Goal: Information Seeking & Learning: Learn about a topic

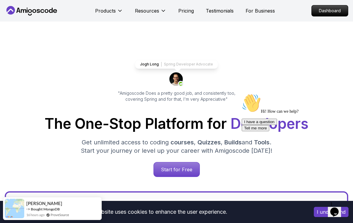
click at [346, 10] on p "Dashboard" at bounding box center [330, 10] width 36 height 11
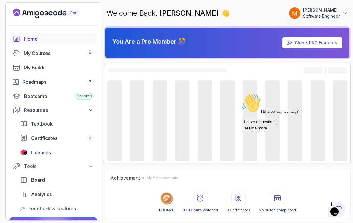
click at [50, 81] on div "Roadmaps 7" at bounding box center [57, 81] width 71 height 7
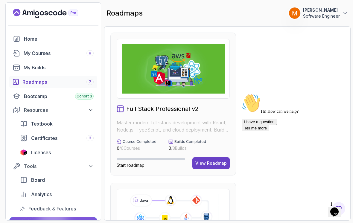
click at [339, 210] on icon "Chat widget" at bounding box center [335, 212] width 8 height 9
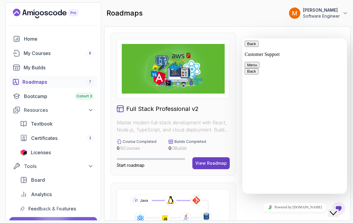
click at [337, 211] on icon "Chat widget" at bounding box center [333, 213] width 7 height 4
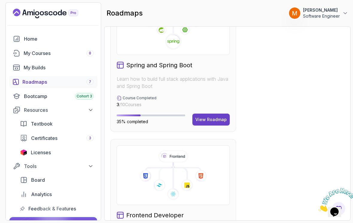
scroll to position [516, 0]
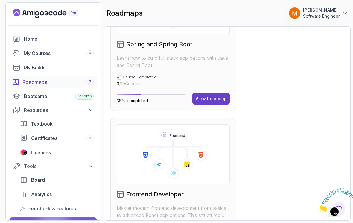
click at [209, 101] on div "View Roadmap" at bounding box center [210, 99] width 31 height 6
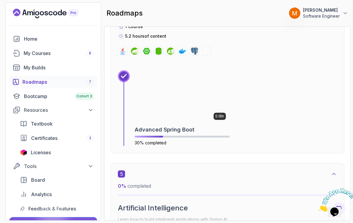
scroll to position [896, 0]
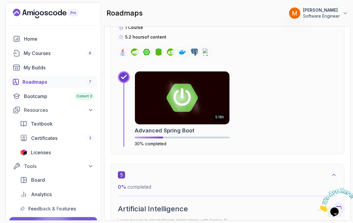
click at [214, 89] on img at bounding box center [182, 98] width 95 height 53
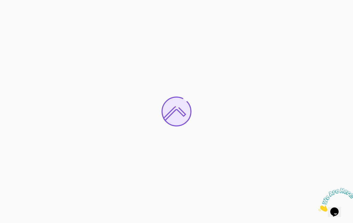
scroll to position [5, 0]
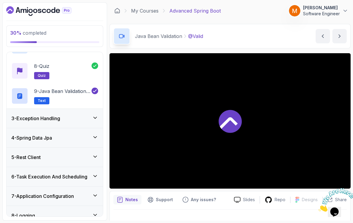
click at [63, 136] on div "4 - Spring Data Jpa" at bounding box center [54, 137] width 87 height 7
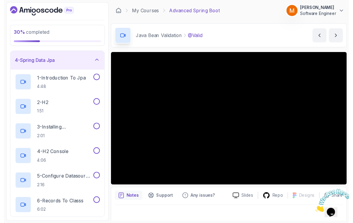
scroll to position [4, 0]
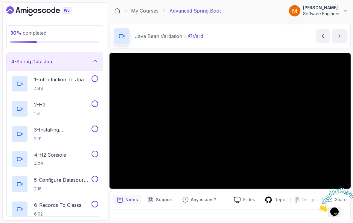
click at [62, 80] on h2 "1 - Introduction To Jpa 4:48" at bounding box center [59, 84] width 50 height 16
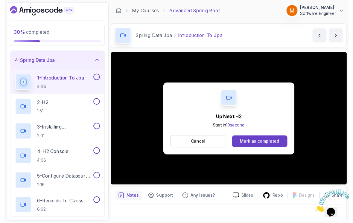
scroll to position [4, 0]
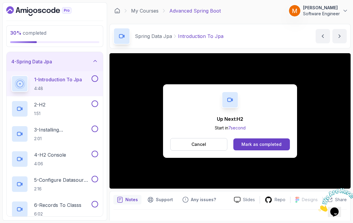
click at [96, 76] on button at bounding box center [95, 78] width 7 height 7
click at [265, 142] on div "Mark as completed" at bounding box center [262, 145] width 40 height 6
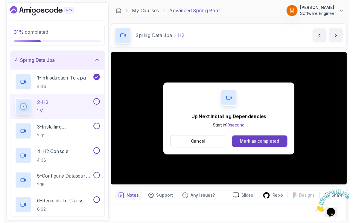
scroll to position [4, 0]
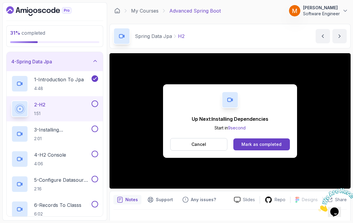
click at [97, 101] on button at bounding box center [95, 104] width 7 height 7
click at [71, 127] on p "3 - Installing Dependencies" at bounding box center [62, 129] width 56 height 7
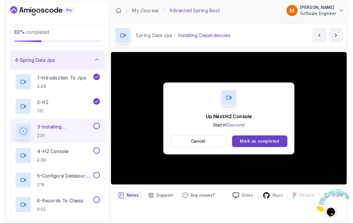
scroll to position [4, 0]
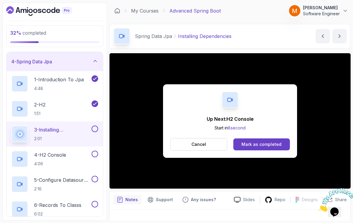
click at [97, 126] on button at bounding box center [95, 129] width 7 height 7
click at [72, 162] on div "4 - H2 Console 4:06" at bounding box center [50, 159] width 79 height 17
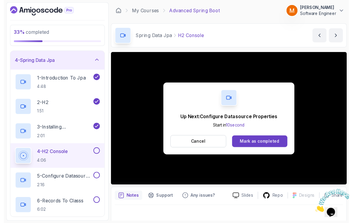
scroll to position [4, 0]
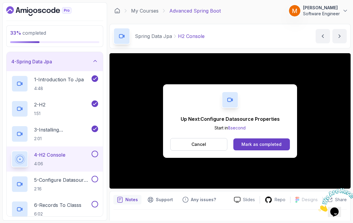
click at [97, 153] on button at bounding box center [95, 154] width 7 height 7
click at [75, 180] on h2 "5 - Configure Datasource Properties 2:16" at bounding box center [62, 185] width 56 height 16
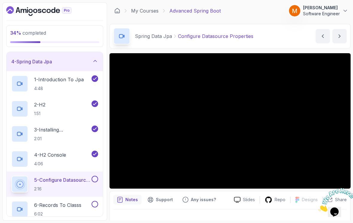
click at [319, 208] on icon "Close" at bounding box center [319, 210] width 0 height 5
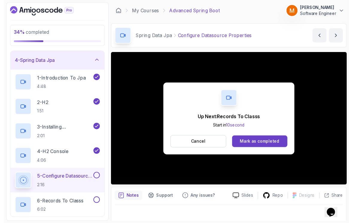
scroll to position [4, 0]
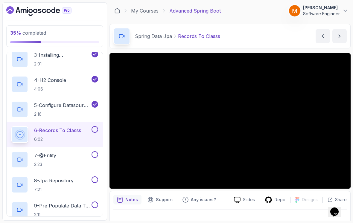
scroll to position [135, 0]
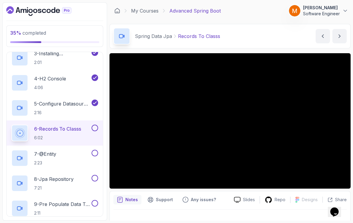
click at [78, 135] on p "6:02" at bounding box center [57, 138] width 47 height 6
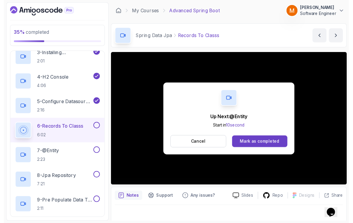
scroll to position [4, 0]
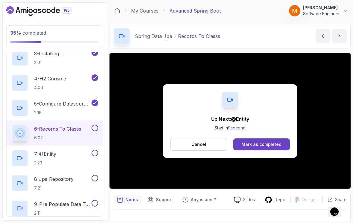
click at [208, 144] on button "Cancel" at bounding box center [198, 144] width 57 height 13
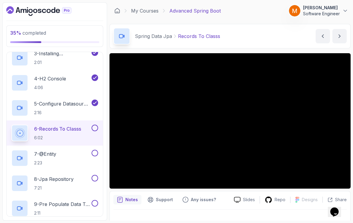
click at [96, 126] on button at bounding box center [95, 128] width 7 height 7
click at [81, 155] on div "7 - @Entity 2:23" at bounding box center [50, 158] width 79 height 17
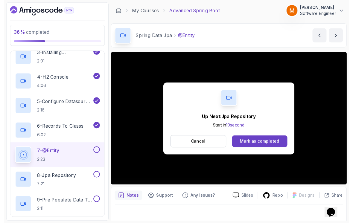
scroll to position [4, 0]
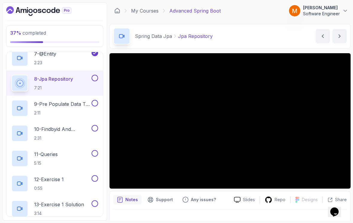
scroll to position [235, 0]
